Goal: Navigation & Orientation: Find specific page/section

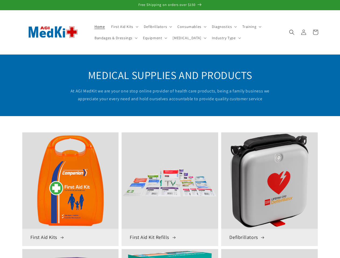
click at [124, 27] on span "First Aid Kits" at bounding box center [122, 26] width 22 height 5
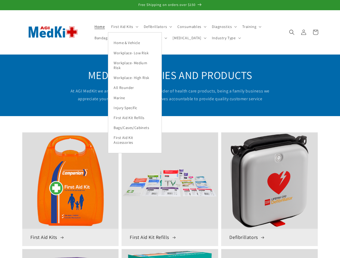
click at [156, 27] on span "Defibrillators" at bounding box center [155, 26] width 23 height 5
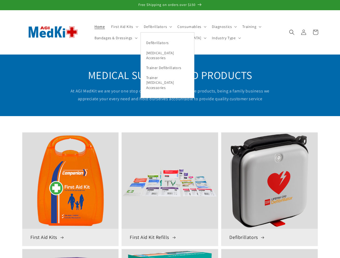
click at [190, 27] on span "Consumables" at bounding box center [189, 26] width 24 height 5
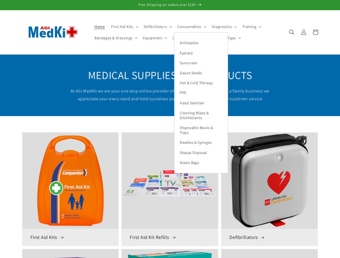
click at [221, 27] on span "Diagnostics" at bounding box center [222, 26] width 20 height 5
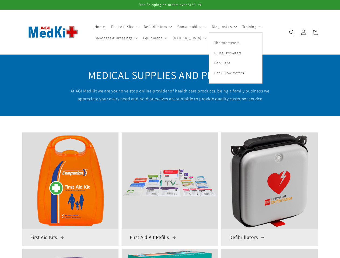
click at [249, 27] on span "Training" at bounding box center [249, 26] width 14 height 5
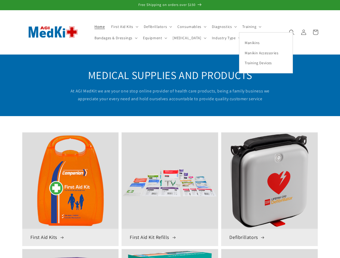
click at [115, 38] on span "Bandages & Dressings" at bounding box center [113, 38] width 38 height 5
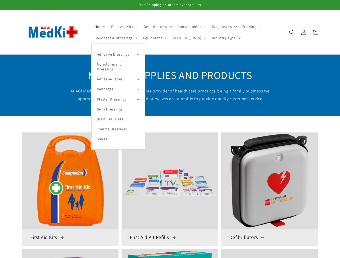
click at [118, 54] on summary "Adhesive Dressings" at bounding box center [118, 54] width 53 height 10
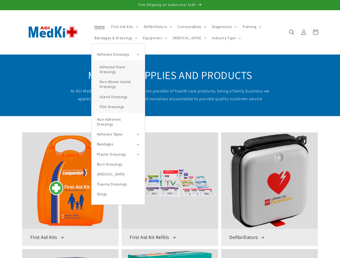
click at [154, 38] on span "Equipment" at bounding box center [152, 38] width 19 height 5
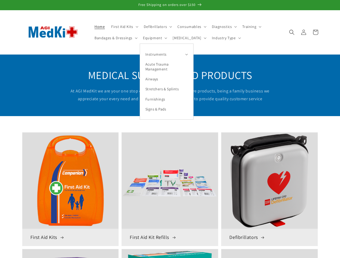
click at [166, 54] on summary "Instruments" at bounding box center [166, 54] width 53 height 10
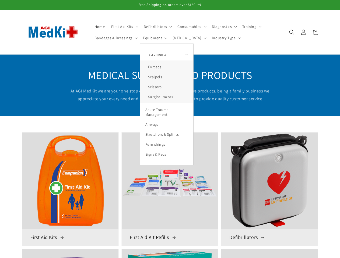
click at [181, 38] on span "[MEDICAL_DATA]" at bounding box center [187, 38] width 29 height 5
